Goal: Task Accomplishment & Management: Use online tool/utility

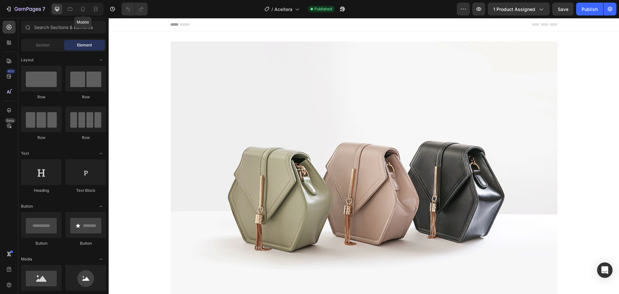
click at [82, 11] on icon at bounding box center [83, 9] width 6 height 6
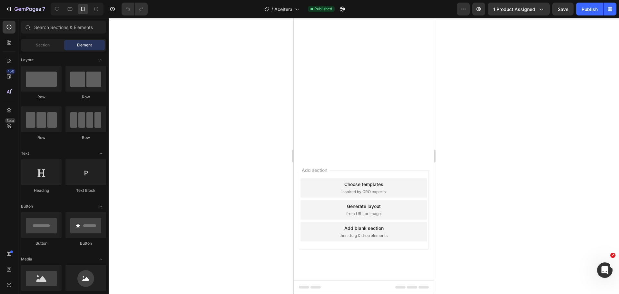
scroll to position [1346, 0]
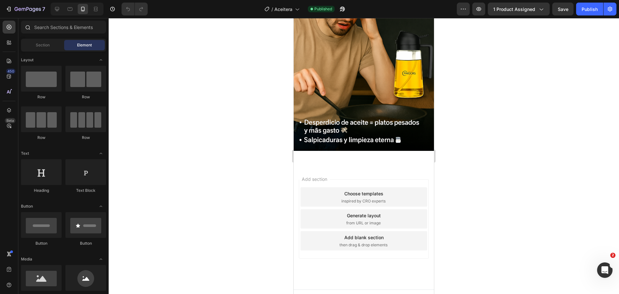
click at [28, 29] on icon at bounding box center [27, 26] width 5 height 5
click at [46, 27] on input "text" at bounding box center [63, 27] width 85 height 13
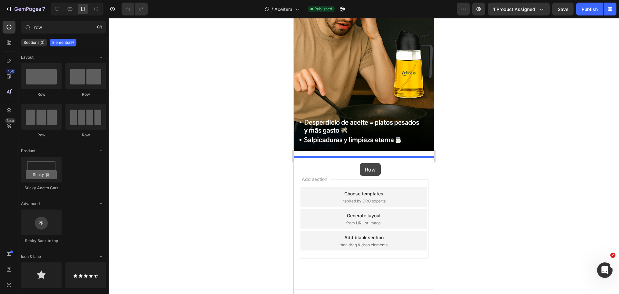
drag, startPoint x: 341, startPoint y: 98, endPoint x: 360, endPoint y: 163, distance: 67.3
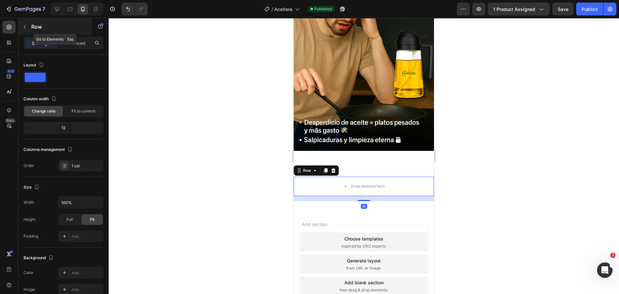
click at [64, 31] on div "Row" at bounding box center [54, 26] width 73 height 17
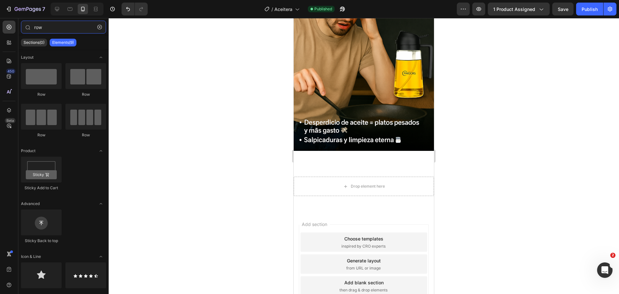
drag, startPoint x: 64, startPoint y: 29, endPoint x: 0, endPoint y: 24, distance: 64.3
click at [0, 24] on div "450 Beta row Sections(0) Elements(9) We couldn’t find any matches for “row” Sug…" at bounding box center [54, 156] width 109 height 276
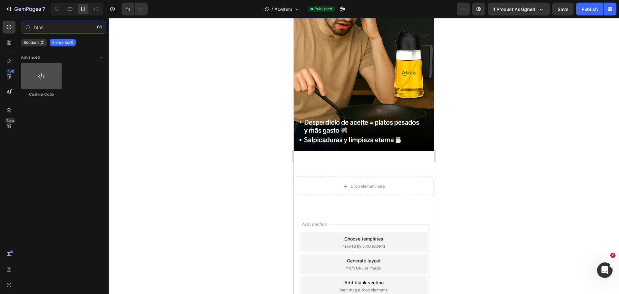
type input "html"
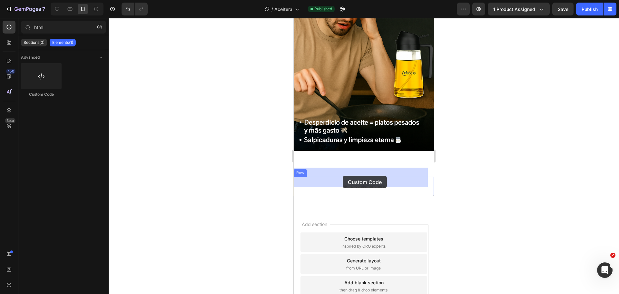
drag, startPoint x: 341, startPoint y: 95, endPoint x: 343, endPoint y: 176, distance: 80.6
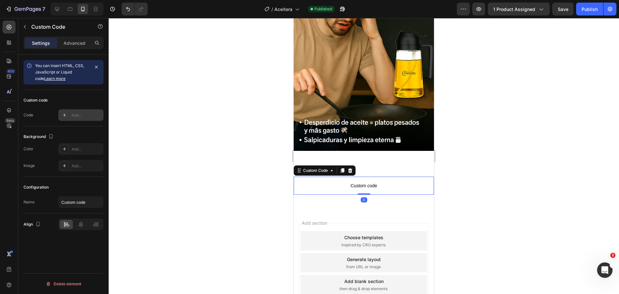
click at [83, 110] on div "Add..." at bounding box center [80, 115] width 45 height 12
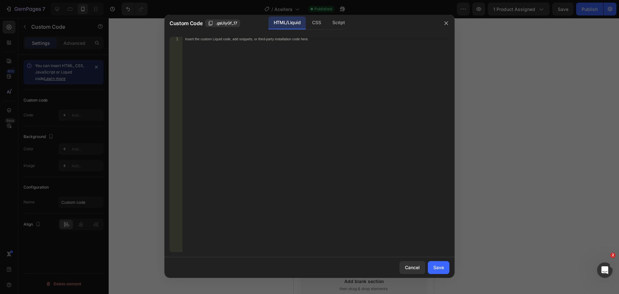
click at [267, 94] on div "Insert the custom Liquid code, add snippets, or third-party installation code h…" at bounding box center [315, 149] width 267 height 224
paste textarea "<!-- End Meta Pixel Code -->"
type textarea "<!-- End Meta Pixel Code -->"
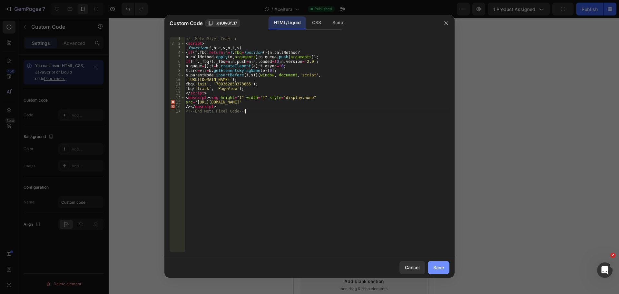
click at [445, 267] on button "Save" at bounding box center [439, 267] width 22 height 13
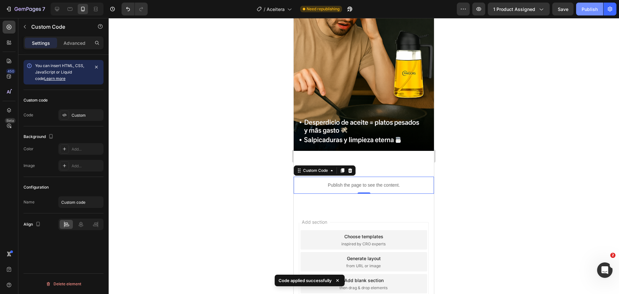
click at [595, 10] on div "Publish" at bounding box center [589, 9] width 16 height 7
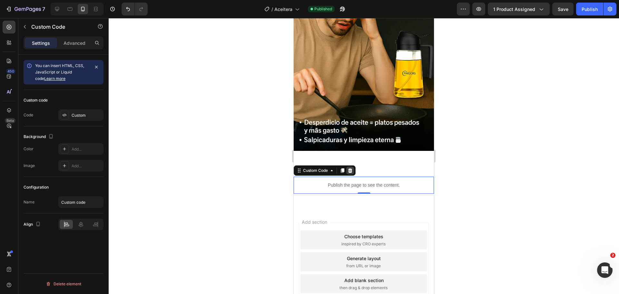
click at [352, 168] on icon at bounding box center [350, 170] width 4 height 5
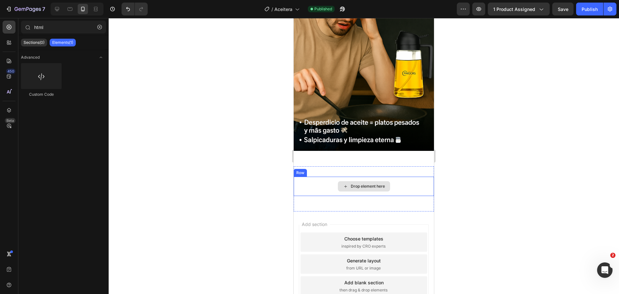
click at [385, 181] on div "Drop element here" at bounding box center [364, 186] width 52 height 10
click at [386, 166] on div "Drop element here Row Section 9" at bounding box center [364, 188] width 140 height 45
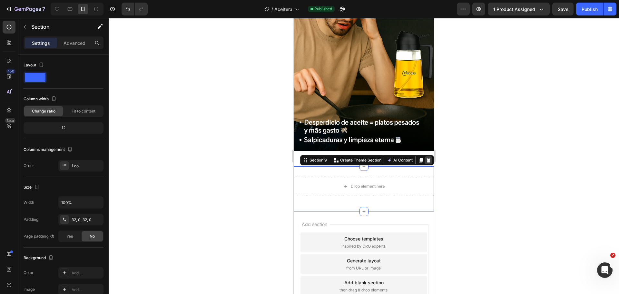
click at [426, 158] on icon at bounding box center [428, 160] width 4 height 5
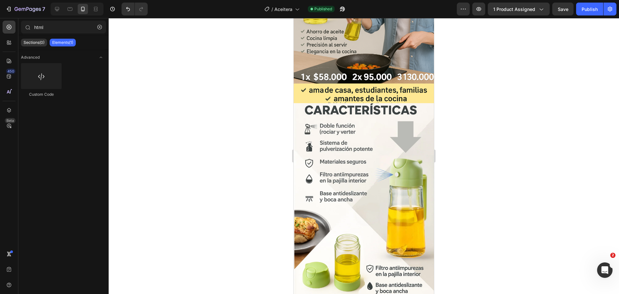
scroll to position [0, 0]
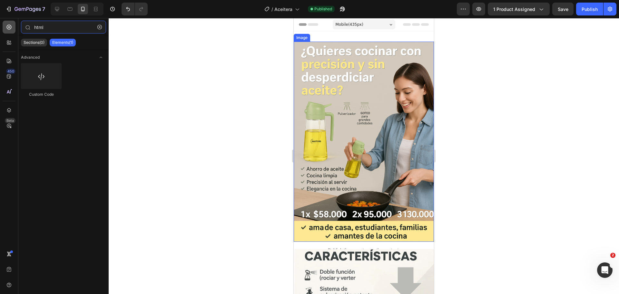
drag, startPoint x: 53, startPoint y: 29, endPoint x: 10, endPoint y: 28, distance: 42.9
click at [10, 28] on div "450 Beta html Sections(0) Elements(1) We couldn’t find any matches for “html” S…" at bounding box center [54, 156] width 109 height 276
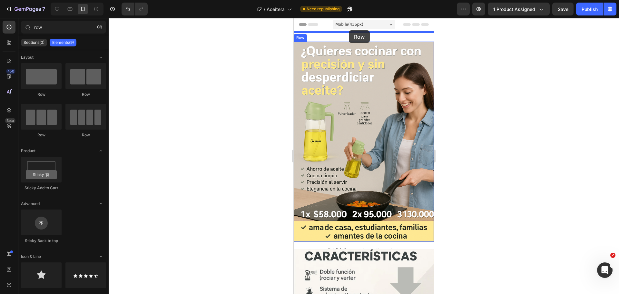
drag, startPoint x: 329, startPoint y: 92, endPoint x: 349, endPoint y: 30, distance: 64.3
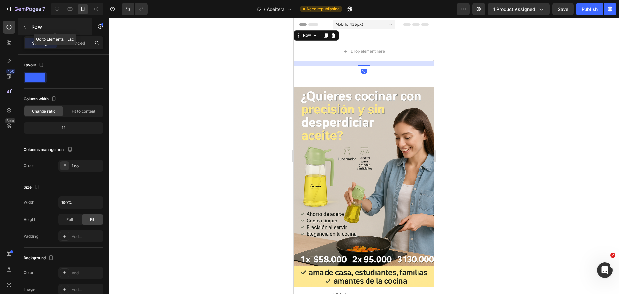
click at [56, 28] on p "Row" at bounding box center [58, 27] width 55 height 8
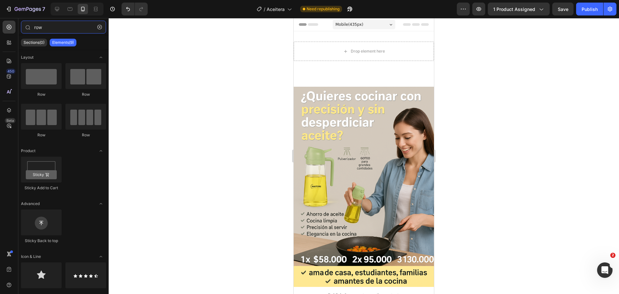
drag, startPoint x: 58, startPoint y: 26, endPoint x: 0, endPoint y: 26, distance: 58.0
click at [0, 26] on div "450 Beta row Sections(0) Elements(9) We couldn’t find any matches for “row” Sug…" at bounding box center [54, 156] width 109 height 276
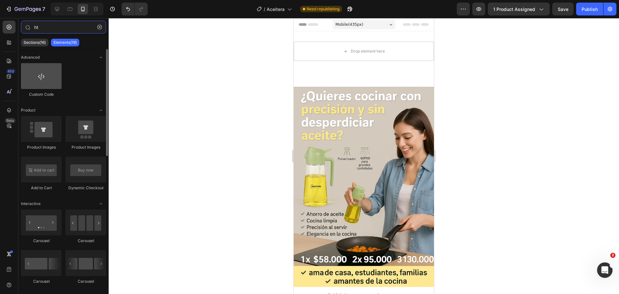
type input "ht"
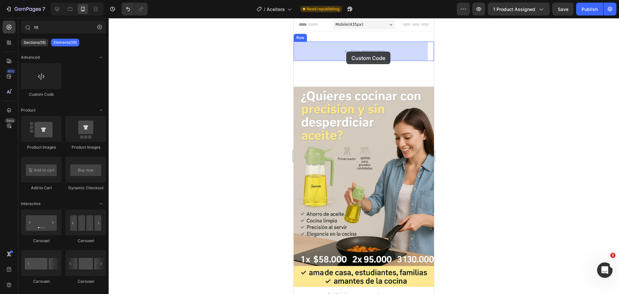
drag, startPoint x: 331, startPoint y: 94, endPoint x: 346, endPoint y: 52, distance: 45.2
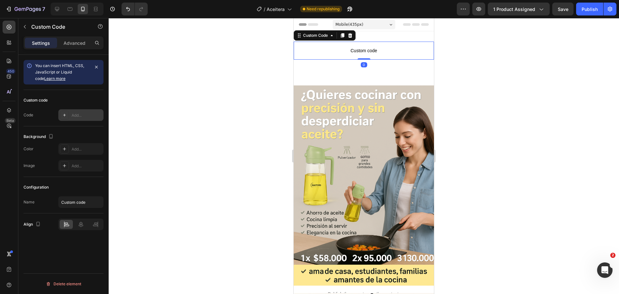
click at [79, 113] on div "Add..." at bounding box center [87, 115] width 30 height 6
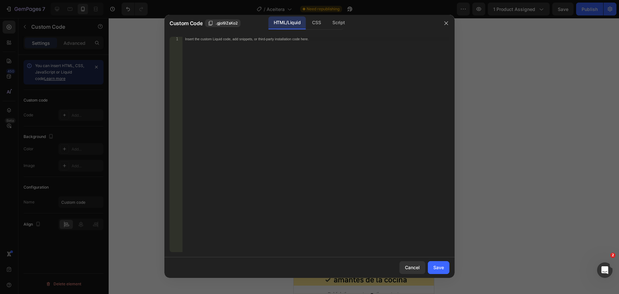
click at [269, 100] on div "Insert the custom Liquid code, add snippets, or third-party installation code h…" at bounding box center [315, 149] width 267 height 224
paste textarea "<!-- End Meta Pixel Code -->"
type textarea "<!-- End Meta Pixel Code -->"
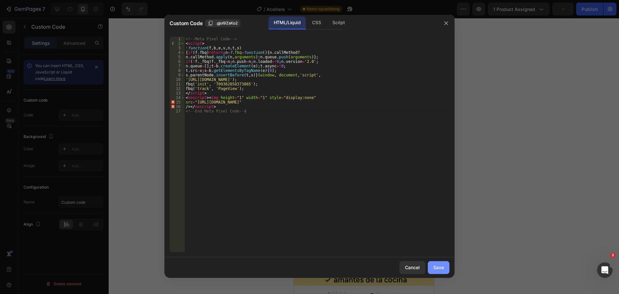
click at [446, 268] on button "Save" at bounding box center [439, 267] width 22 height 13
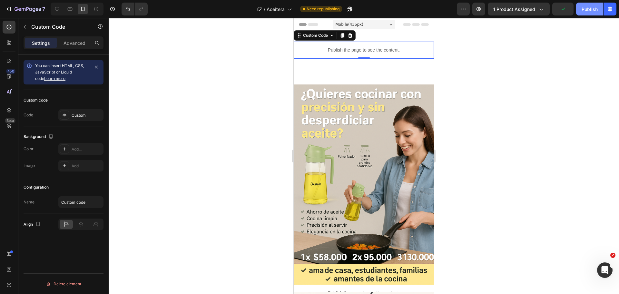
click at [593, 9] on div "Publish" at bounding box center [589, 9] width 16 height 7
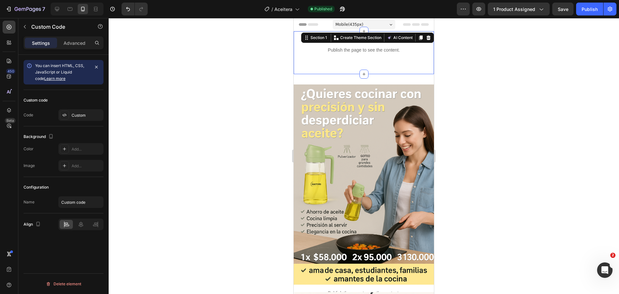
click at [389, 35] on div "Publish the page to see the content. Custom Code Row Section 1 Create Theme Sec…" at bounding box center [364, 52] width 140 height 43
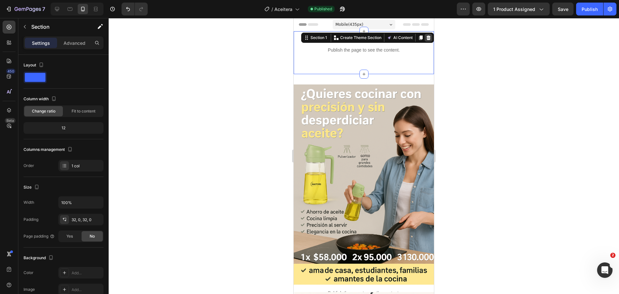
click at [426, 35] on icon at bounding box center [428, 37] width 5 height 5
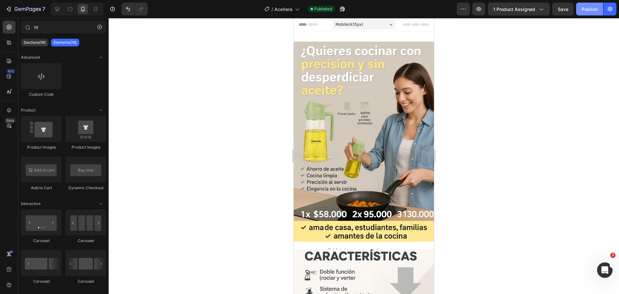
click at [587, 13] on button "Publish" at bounding box center [589, 9] width 27 height 13
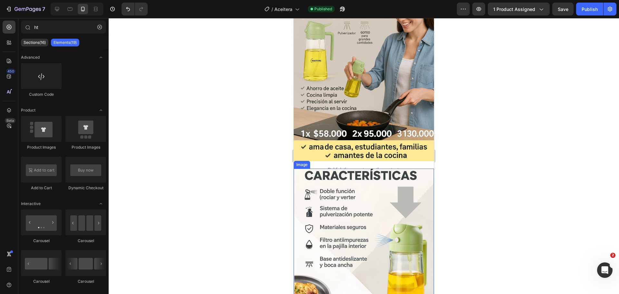
scroll to position [201, 0]
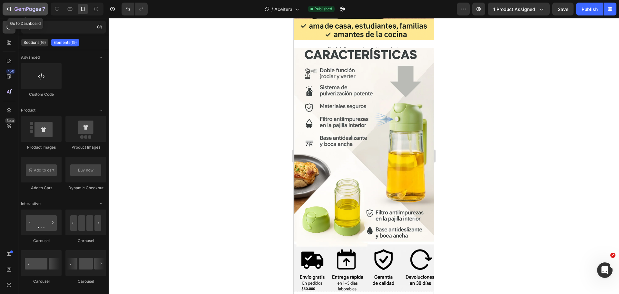
click at [17, 10] on icon "button" at bounding box center [28, 9] width 26 height 5
